Goal: Find specific page/section: Find specific page/section

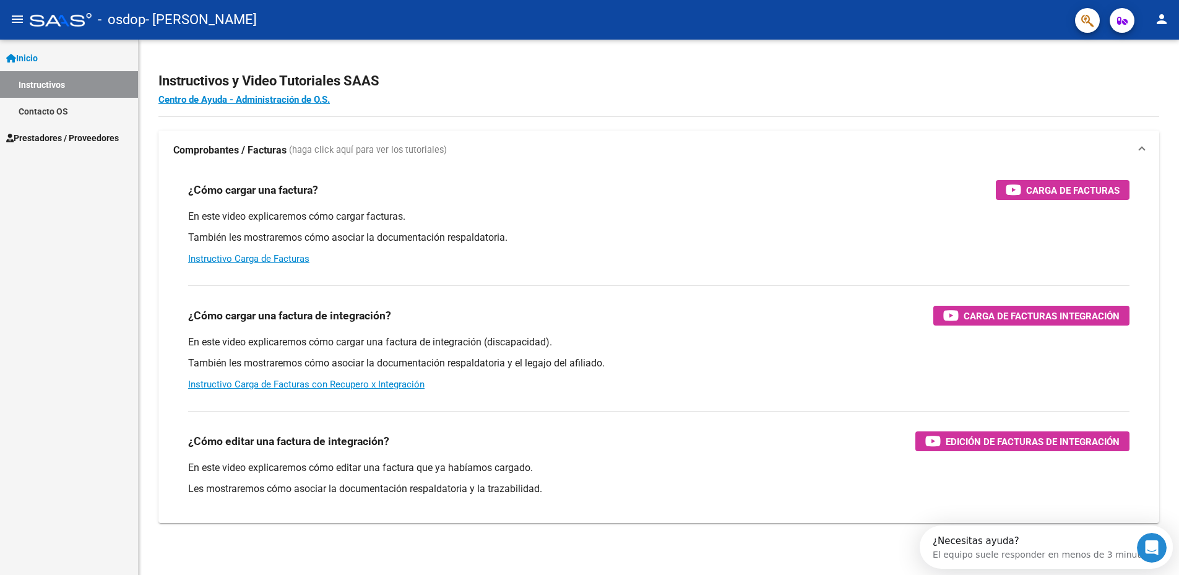
click at [47, 140] on span "Prestadores / Proveedores" at bounding box center [62, 138] width 113 height 14
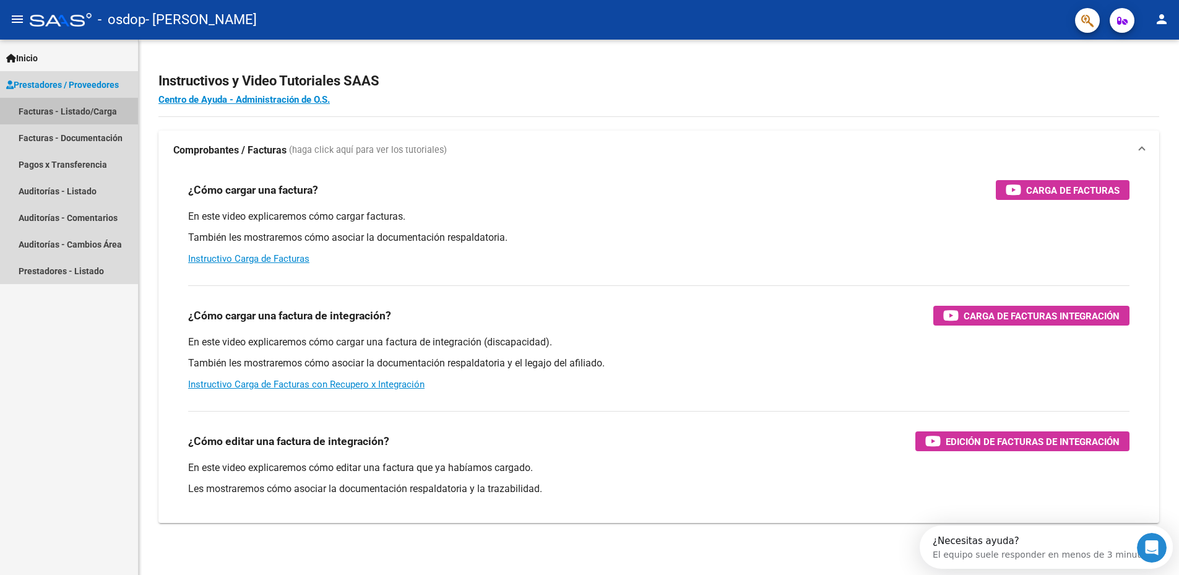
click at [51, 108] on link "Facturas - Listado/Carga" at bounding box center [69, 111] width 138 height 27
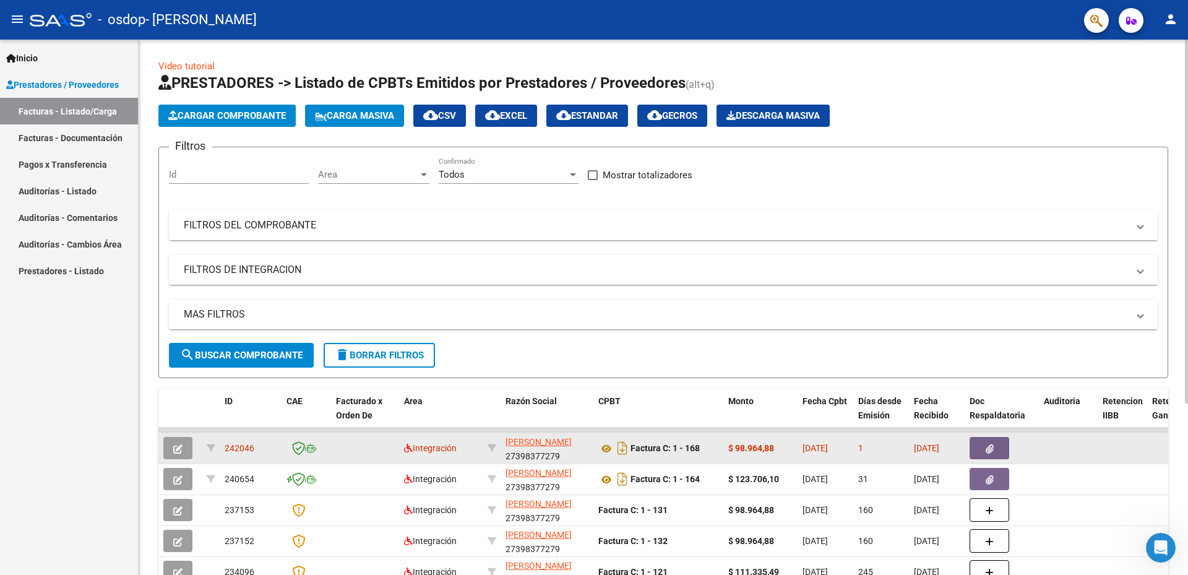
click at [233, 447] on span "242046" at bounding box center [240, 448] width 30 height 10
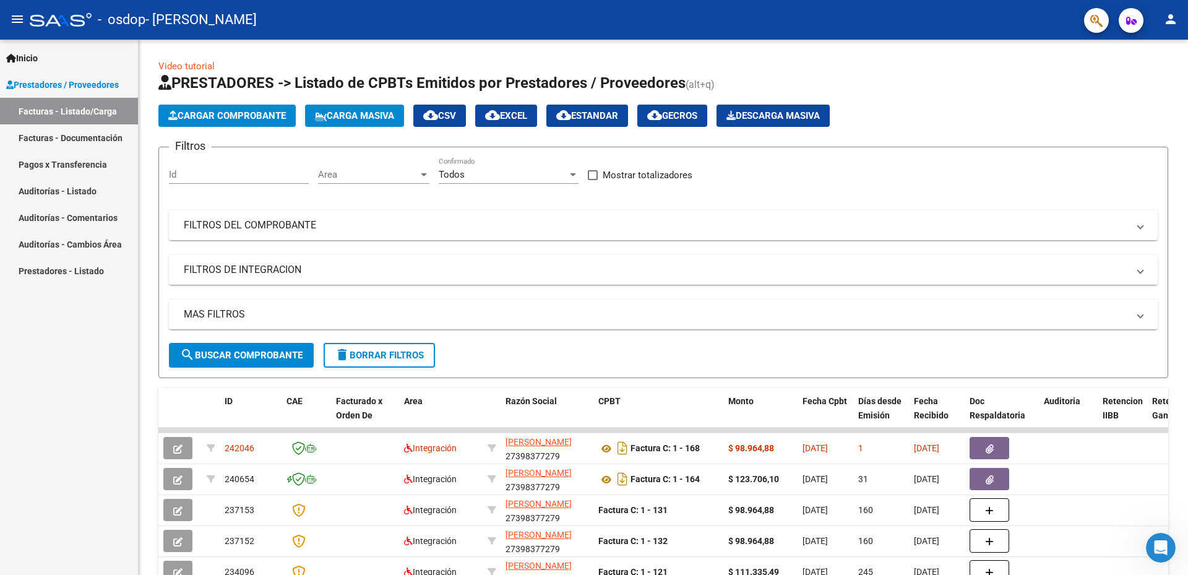
click at [46, 166] on link "Pagos x Transferencia" at bounding box center [69, 164] width 138 height 27
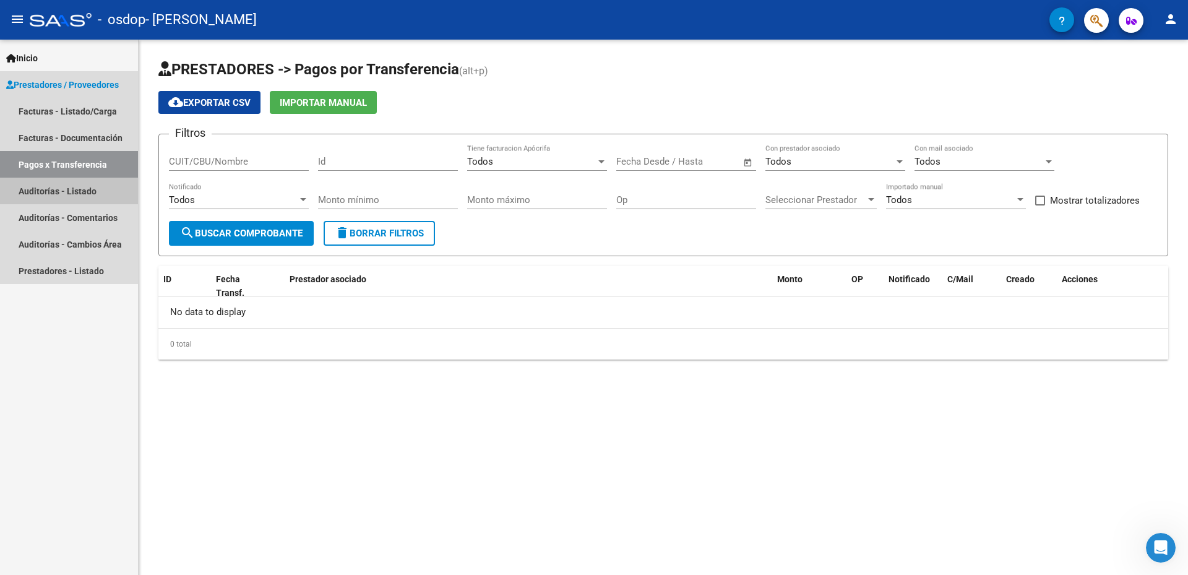
click at [51, 192] on link "Auditorías - Listado" at bounding box center [69, 191] width 138 height 27
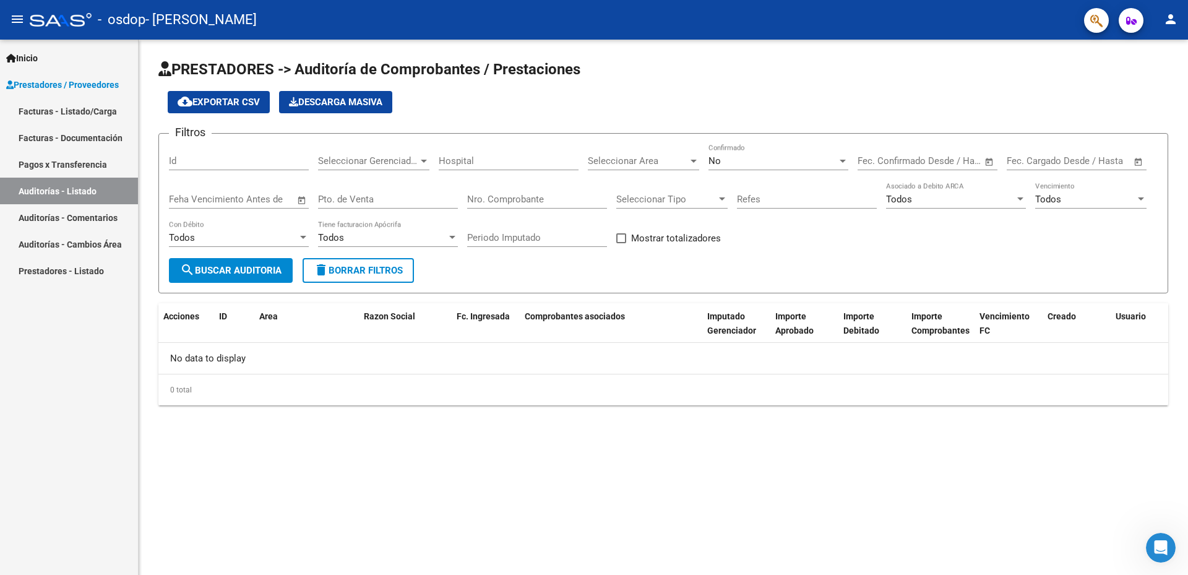
click at [66, 218] on link "Auditorías - Comentarios" at bounding box center [69, 217] width 138 height 27
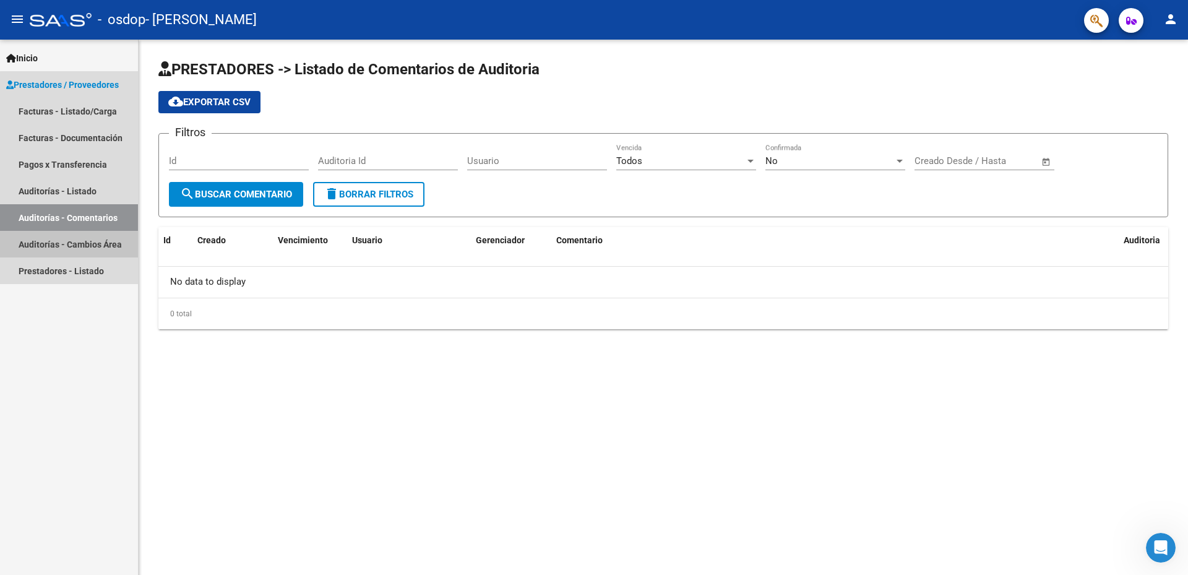
click at [74, 241] on link "Auditorías - Cambios Área" at bounding box center [69, 244] width 138 height 27
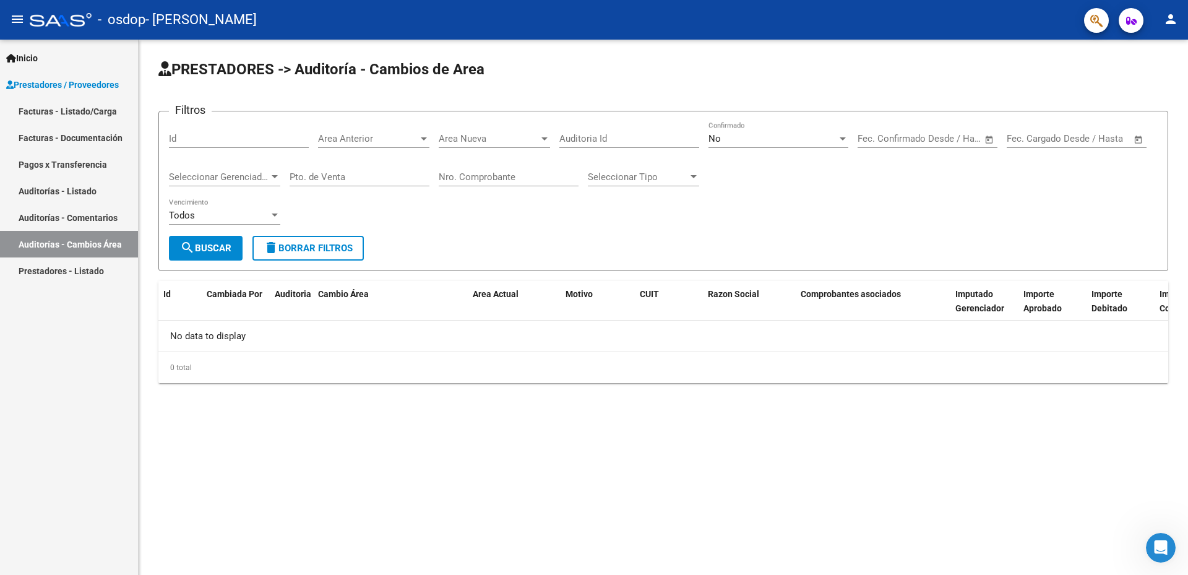
click at [82, 274] on link "Prestadores - Listado" at bounding box center [69, 270] width 138 height 27
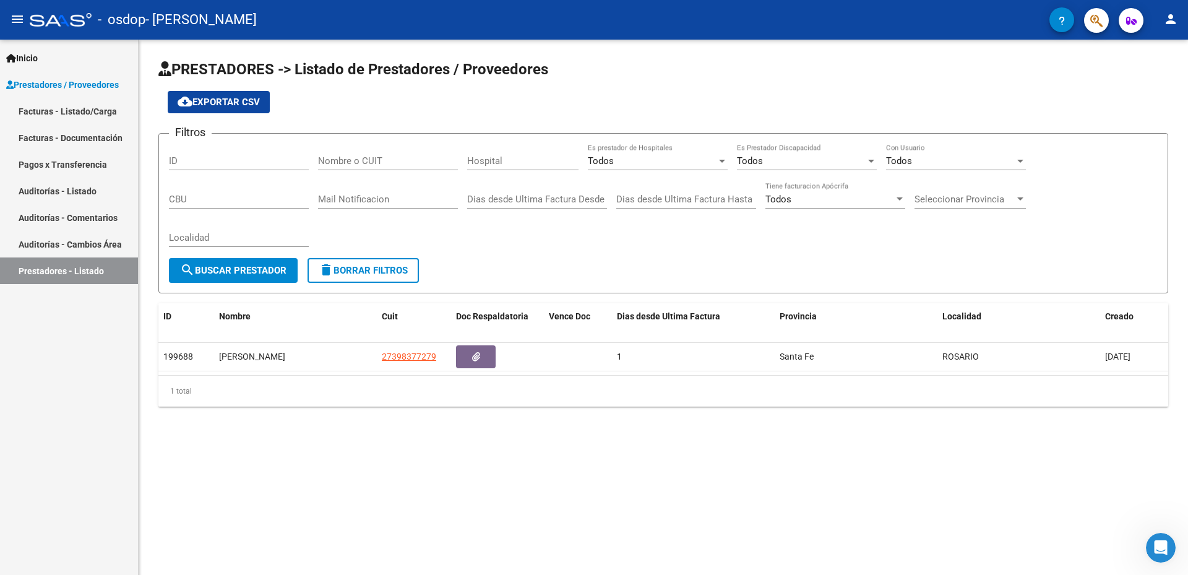
click at [79, 116] on link "Facturas - Listado/Carga" at bounding box center [69, 111] width 138 height 27
